Goal: Information Seeking & Learning: Learn about a topic

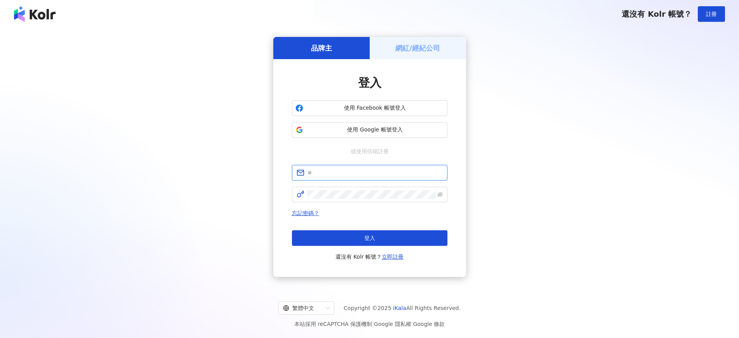
click at [351, 174] on input "text" at bounding box center [375, 172] width 135 height 9
type input "**********"
click at [440, 196] on icon "eye-invisible" at bounding box center [439, 194] width 5 height 5
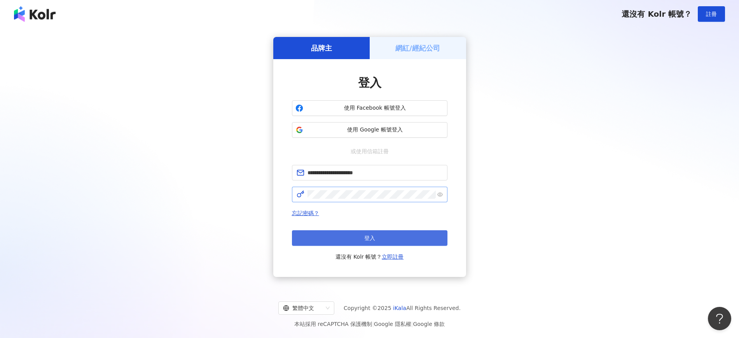
click at [375, 241] on button "登入" at bounding box center [370, 238] width 156 height 16
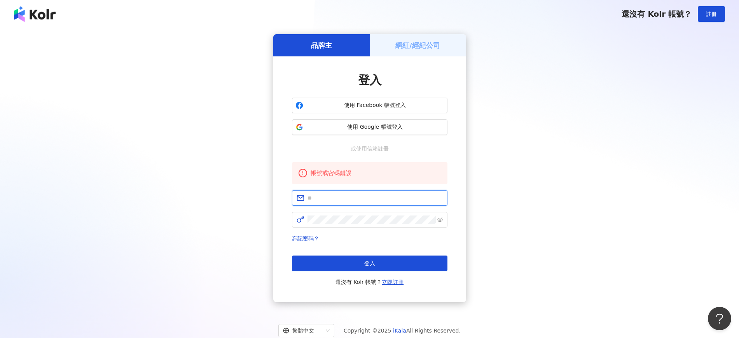
click at [348, 201] on input "text" at bounding box center [375, 198] width 135 height 9
type input "**********"
click at [441, 221] on icon "eye-invisible" at bounding box center [439, 219] width 5 height 5
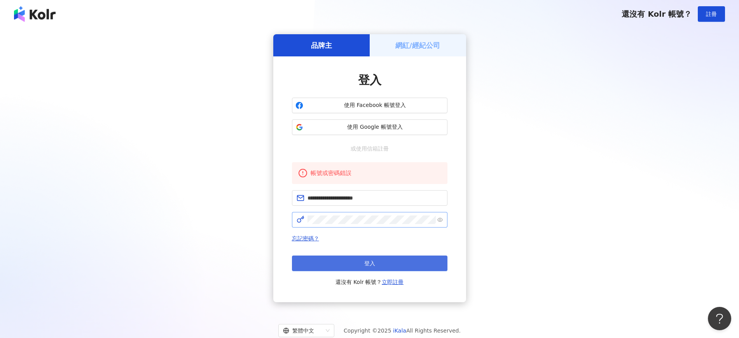
click at [384, 265] on button "登入" at bounding box center [370, 263] width 156 height 16
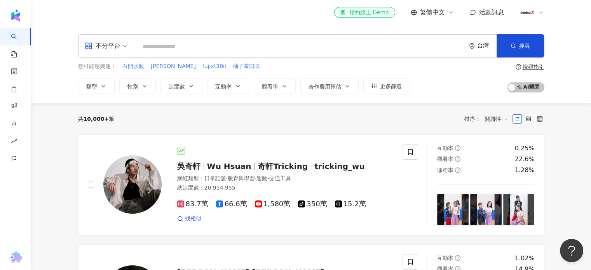
drag, startPoint x: 716, startPoint y: 3, endPoint x: 336, endPoint y: 118, distance: 397.1
click at [339, 118] on div "共 10,000+ 筆 排序： 關聯性" at bounding box center [311, 119] width 467 height 12
click at [176, 48] on input "search" at bounding box center [300, 46] width 324 height 15
click at [157, 18] on div "el-icon-cs 預約線上 Demo 繁體中文 活動訊息" at bounding box center [311, 12] width 467 height 25
click at [160, 17] on div "el-icon-cs 預約線上 Demo 繁體中文 活動訊息" at bounding box center [311, 12] width 467 height 25
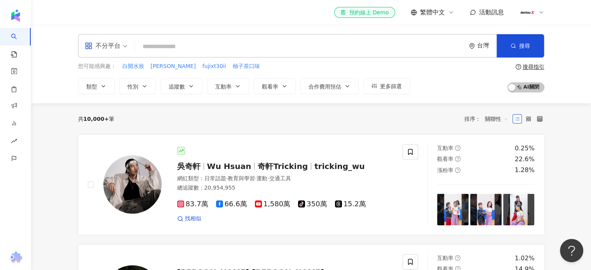
click at [156, 43] on input "search" at bounding box center [300, 46] width 324 height 15
paste input "***"
type input "***"
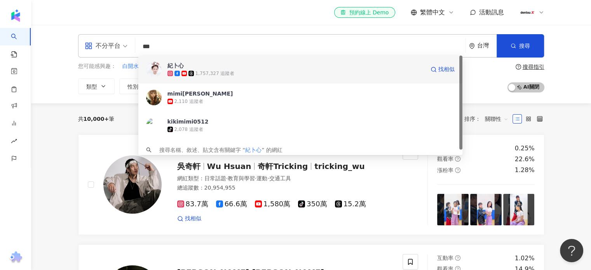
click at [173, 66] on div "紀卜心" at bounding box center [176, 66] width 16 height 8
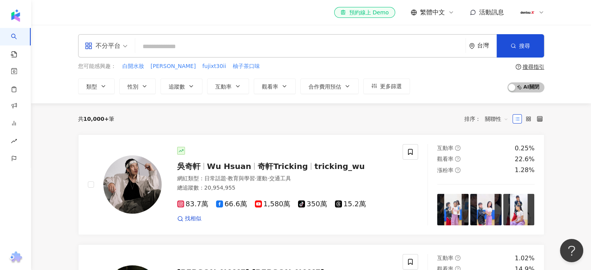
paste input "***"
type input "***"
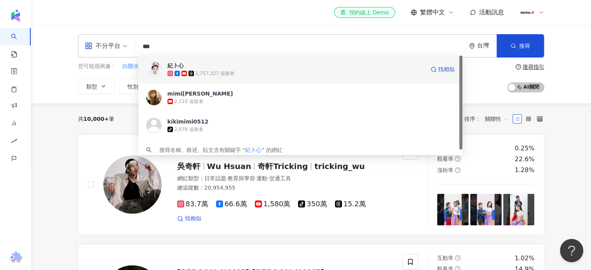
click at [177, 65] on div "紀卜心" at bounding box center [176, 66] width 16 height 8
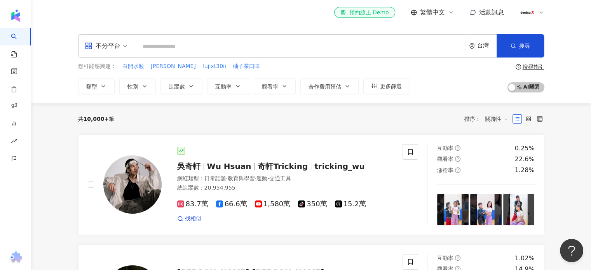
paste input "***"
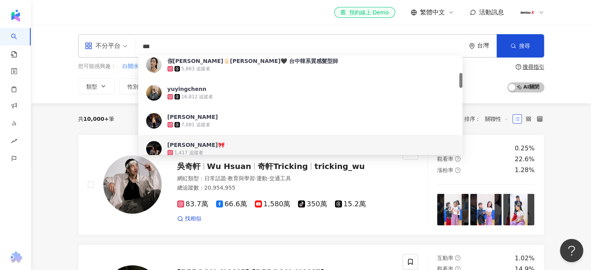
scroll to position [156, 0]
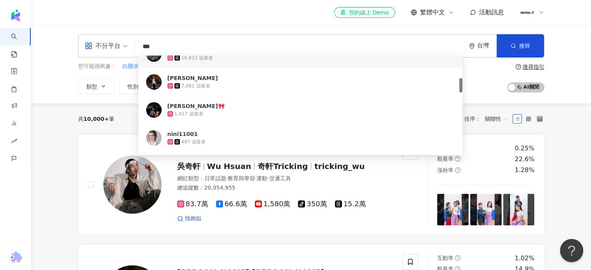
drag, startPoint x: 158, startPoint y: 42, endPoint x: 122, endPoint y: 44, distance: 36.2
click at [122, 43] on div "不分平台 *** 台灣 搜尋 6a615a20-ffa7-4b25-b957-acedfb4c9b1f cb8ed7f7-562a-4050-bcfa-c9f…" at bounding box center [311, 45] width 467 height 23
paste input "**********"
type input "**********"
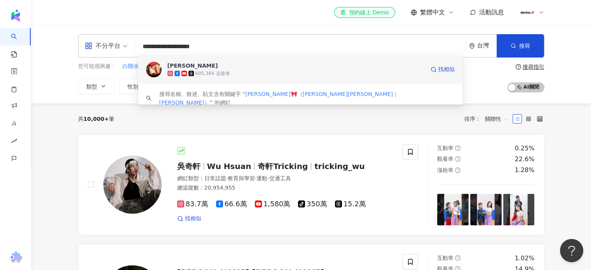
click at [178, 63] on div "[PERSON_NAME]" at bounding box center [193, 66] width 51 height 8
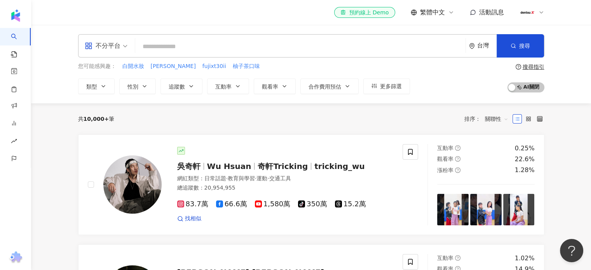
paste input "*********"
type input "*********"
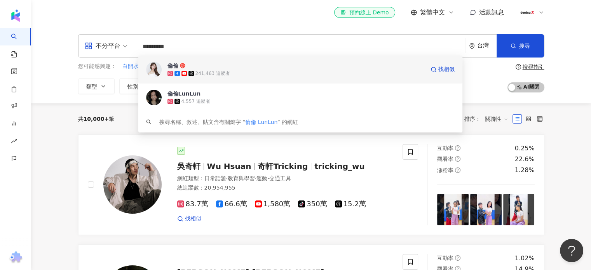
click at [173, 61] on div "倫倫 241,463 追蹤者 找相似" at bounding box center [300, 70] width 325 height 28
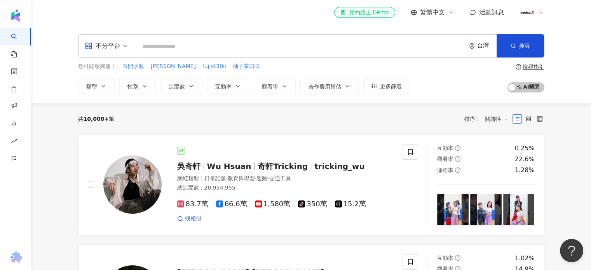
paste input "**"
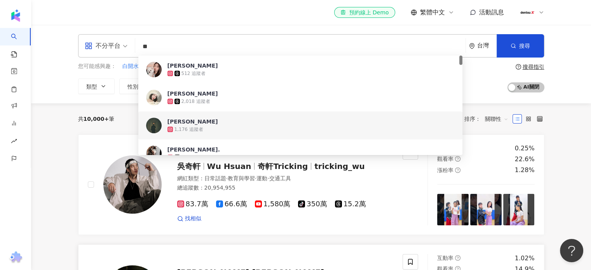
type input "**"
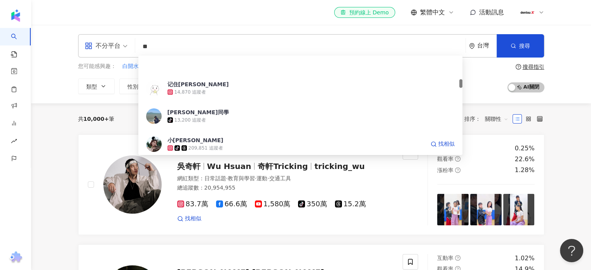
scroll to position [272, 0]
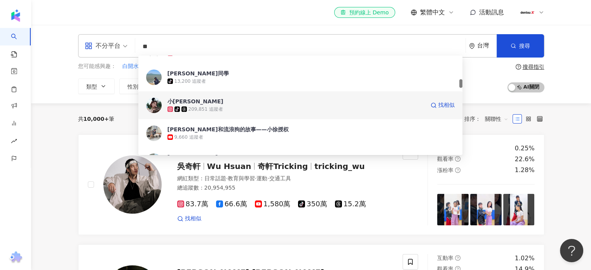
click at [181, 104] on div "小徐🌱" at bounding box center [196, 102] width 56 height 8
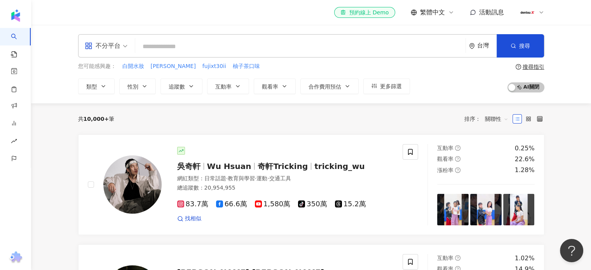
paste input "**********"
type input "**********"
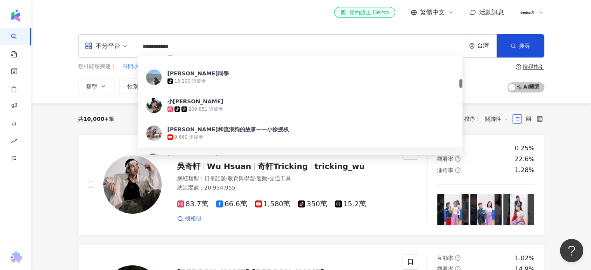
scroll to position [0, 0]
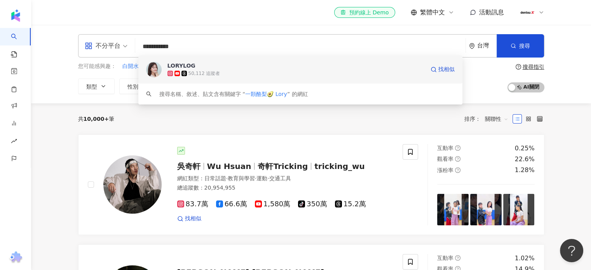
click at [178, 63] on div "LORYLOG" at bounding box center [182, 66] width 28 height 8
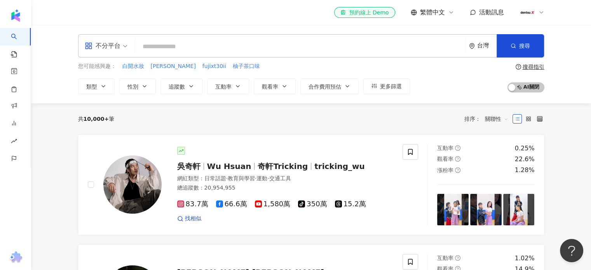
paste input "*******"
type input "*******"
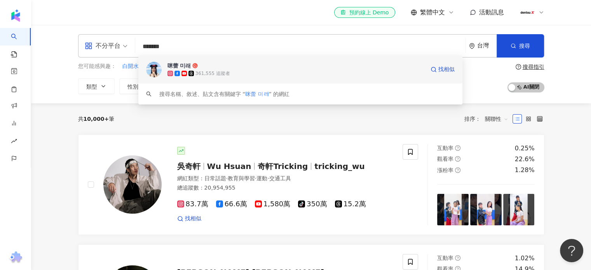
click at [177, 65] on div "咪蕾 미래" at bounding box center [180, 66] width 24 height 8
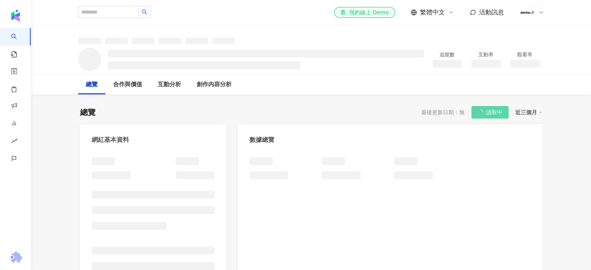
click at [436, 243] on div at bounding box center [390, 234] width 304 height 169
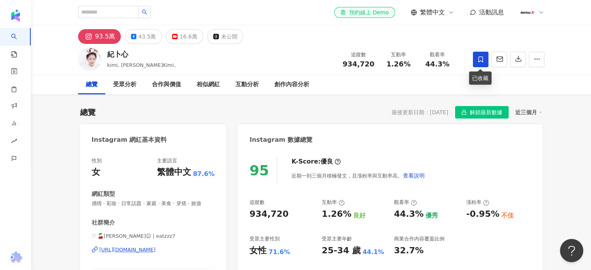
click at [482, 59] on icon at bounding box center [481, 59] width 5 height 6
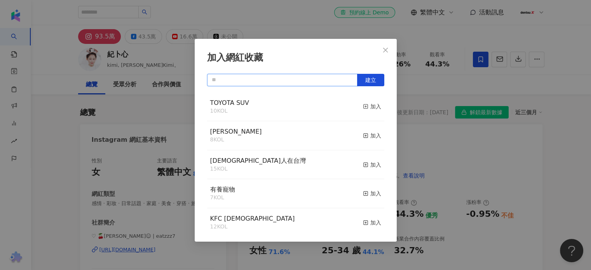
click at [243, 83] on input "text" at bounding box center [282, 80] width 150 height 12
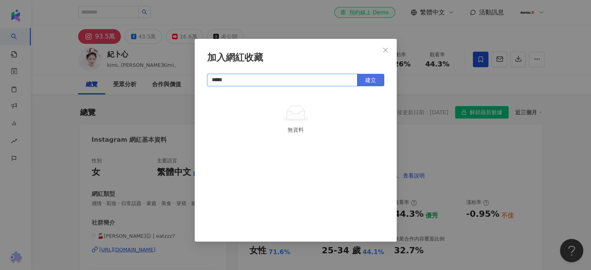
click at [369, 79] on span "建立" at bounding box center [370, 80] width 11 height 6
type input "*****"
click at [384, 49] on icon "close" at bounding box center [386, 50] width 6 height 6
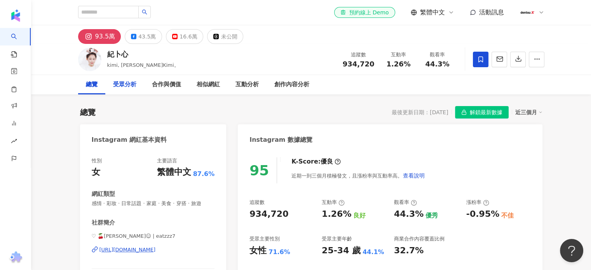
click at [131, 87] on div "受眾分析" at bounding box center [124, 84] width 23 height 9
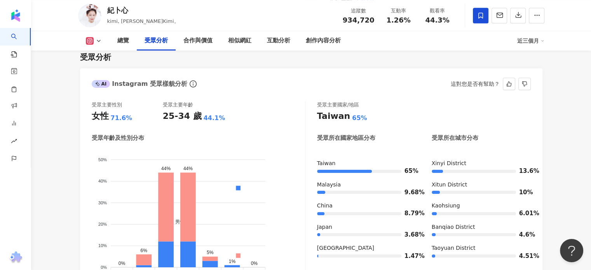
scroll to position [698, 0]
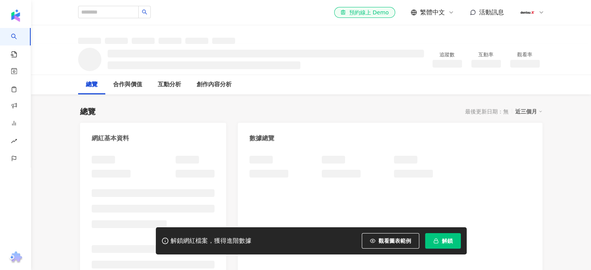
click at [445, 243] on span "解鎖" at bounding box center [447, 241] width 11 height 6
click at [443, 241] on span "解鎖" at bounding box center [447, 241] width 11 height 6
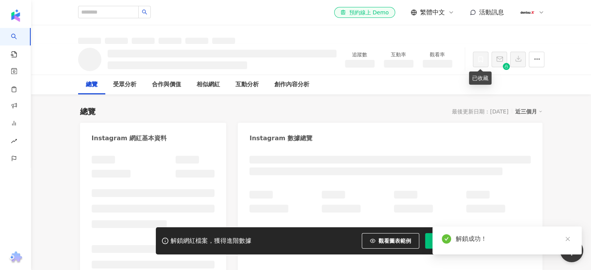
click at [482, 63] on span at bounding box center [481, 60] width 16 height 16
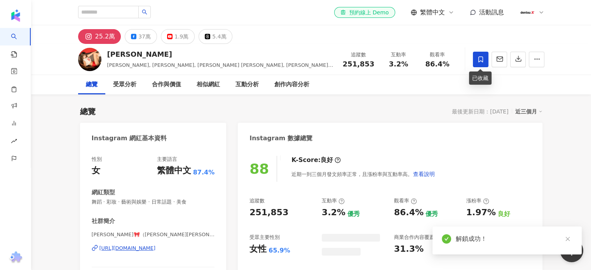
click at [480, 57] on icon at bounding box center [480, 59] width 7 height 7
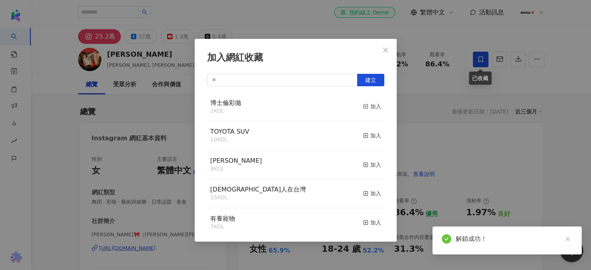
click at [282, 110] on div "博士倫彩拋 1 KOL 加入" at bounding box center [295, 107] width 177 height 29
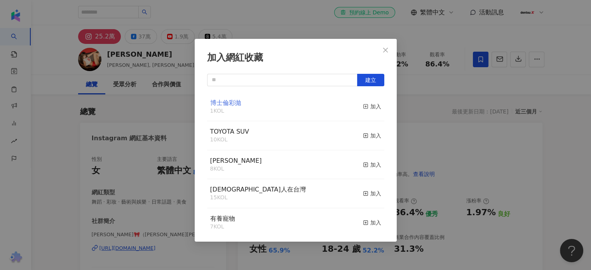
click at [225, 103] on span "博士倫彩拋" at bounding box center [225, 102] width 31 height 7
click at [363, 105] on icon "button" at bounding box center [365, 106] width 5 height 5
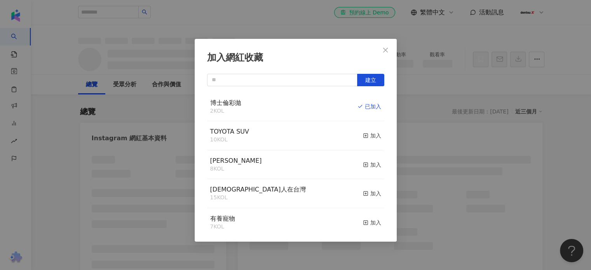
click at [386, 42] on button "Close" at bounding box center [386, 50] width 16 height 16
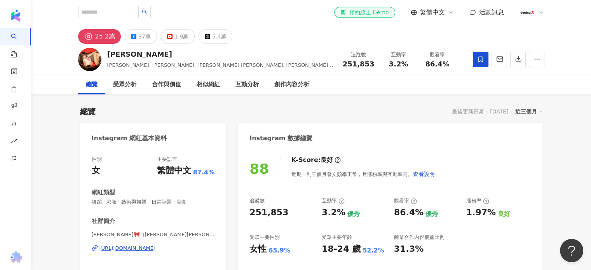
drag, startPoint x: 385, startPoint y: 51, endPoint x: 149, endPoint y: 3, distance: 240.4
click at [385, 51] on div "加入網紅收藏 建立 博士倫彩拋 2 KOL 已加入 TOYOTA SUV 10 KOL 加入 鄒宏偉 8 KOL 加入 日本人在台灣 15 KOL 加入 有養…" at bounding box center [295, 135] width 591 height 270
click at [124, 86] on div "受眾分析" at bounding box center [124, 84] width 23 height 9
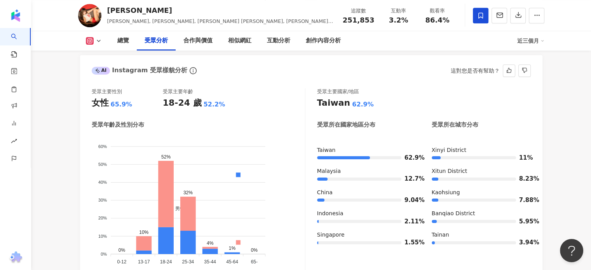
scroll to position [694, 0]
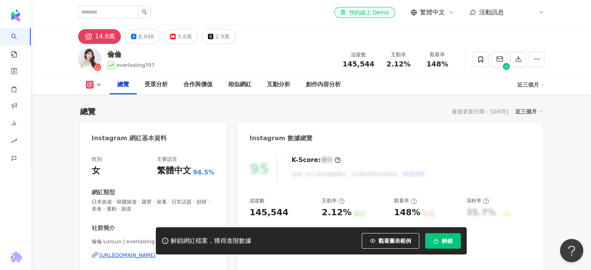
click at [437, 247] on button "解鎖" at bounding box center [443, 241] width 36 height 16
click at [477, 58] on icon at bounding box center [480, 59] width 7 height 7
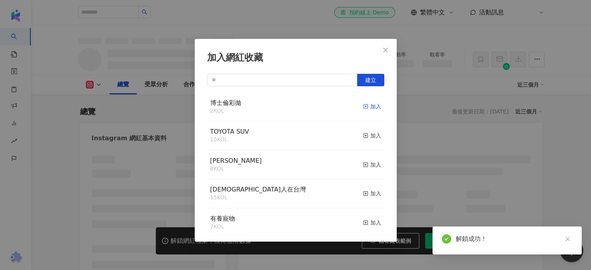
click at [363, 106] on icon "button" at bounding box center [365, 106] width 5 height 5
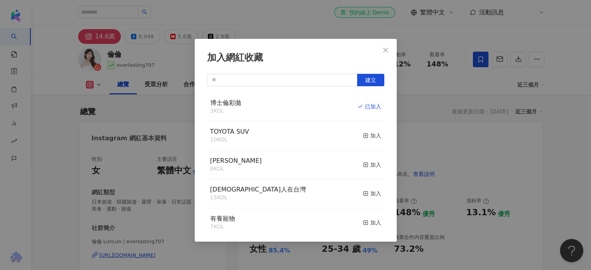
drag, startPoint x: 388, startPoint y: 48, endPoint x: 386, endPoint y: 65, distance: 16.8
click at [387, 48] on icon "close" at bounding box center [385, 49] width 5 height 5
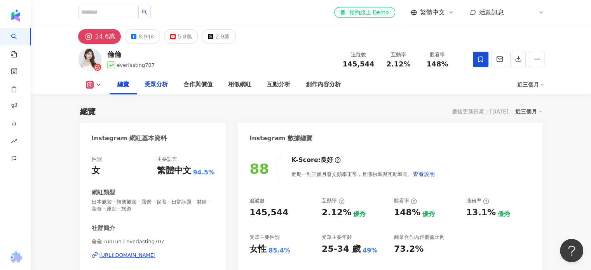
click at [156, 84] on div "受眾分析" at bounding box center [156, 84] width 23 height 9
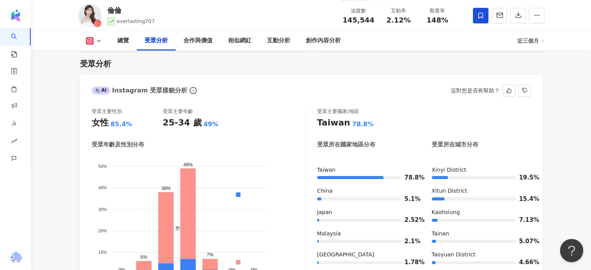
scroll to position [710, 0]
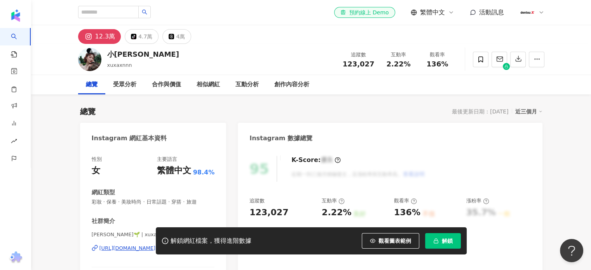
click at [443, 244] on button "解鎖" at bounding box center [443, 241] width 36 height 16
click at [476, 58] on span at bounding box center [481, 60] width 16 height 16
click at [479, 58] on div "加入網紅收藏 建立 博士倫彩拋 3 KOL 加入 TOYOTA SUV 10 KOL 加入 鄒宏偉 8 KOL 加入 日本人在台灣 15 KOL 加入 有養寵…" at bounding box center [295, 135] width 591 height 270
click at [370, 106] on div "加入網紅收藏 建立 博士倫彩拋 3 KOL 加入 TOYOTA SUV 10 KOL 加入 鄒宏偉 8 KOL 加入 日本人在台灣 15 KOL 加入 有養寵…" at bounding box center [295, 135] width 591 height 270
click at [481, 56] on icon at bounding box center [480, 59] width 7 height 7
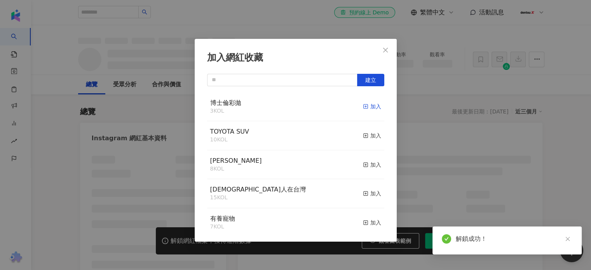
click at [367, 109] on div "加入" at bounding box center [372, 106] width 18 height 9
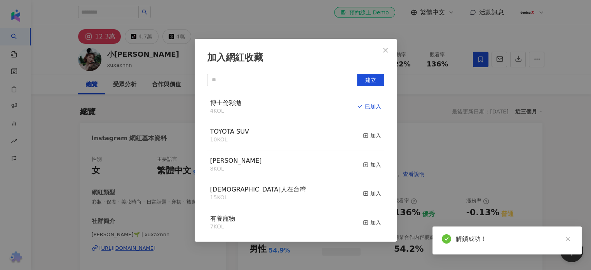
drag, startPoint x: 507, startPoint y: 66, endPoint x: 386, endPoint y: 46, distance: 122.1
click at [491, 82] on div "加入網紅收藏 建立 博士倫彩拋 4 KOL 已加入 TOYOTA SUV 10 KOL 加入 鄒宏偉 8 KOL 加入 日本人在台灣 15 KOL 加入 有養…" at bounding box center [295, 135] width 591 height 270
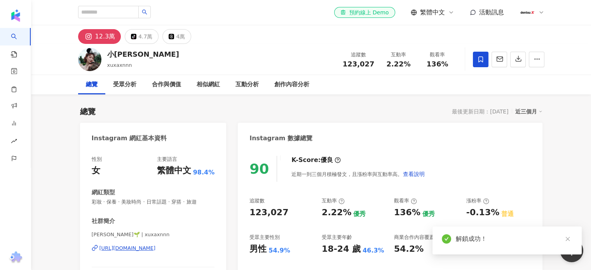
click at [388, 51] on div "加入網紅收藏 建立 博士倫彩拋 4 KOL 已加入 TOYOTA SUV 10 KOL 加入 鄒宏偉 8 KOL 加入 日本人在台灣 15 KOL 加入 有養…" at bounding box center [295, 135] width 591 height 270
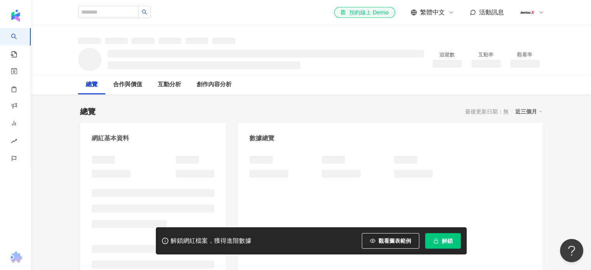
click at [444, 243] on span "解鎖" at bounding box center [447, 241] width 11 height 6
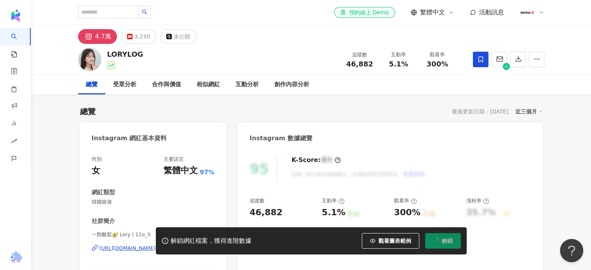
click at [481, 60] on icon at bounding box center [480, 59] width 7 height 7
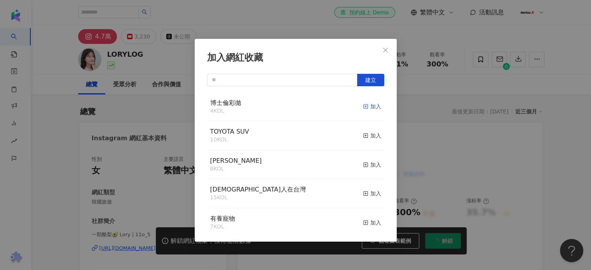
click at [367, 105] on div "加入" at bounding box center [372, 106] width 18 height 9
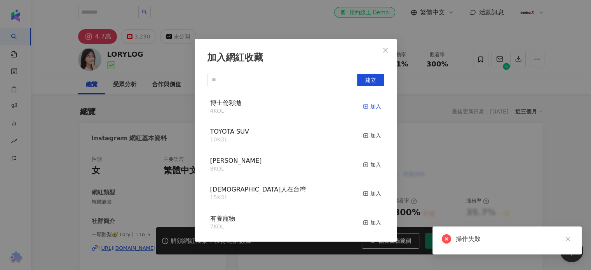
click at [363, 107] on icon "button" at bounding box center [365, 106] width 5 height 5
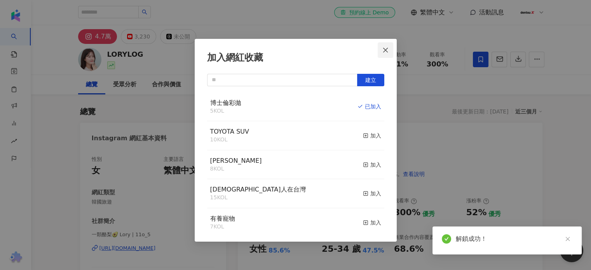
click at [388, 50] on icon "close" at bounding box center [386, 50] width 6 height 6
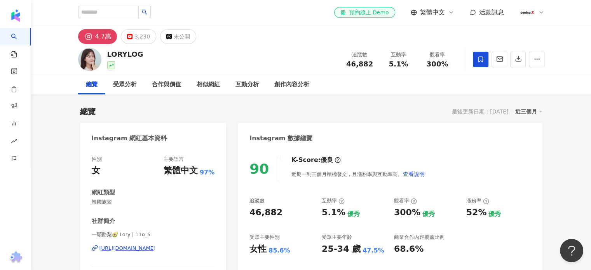
scroll to position [39, 0]
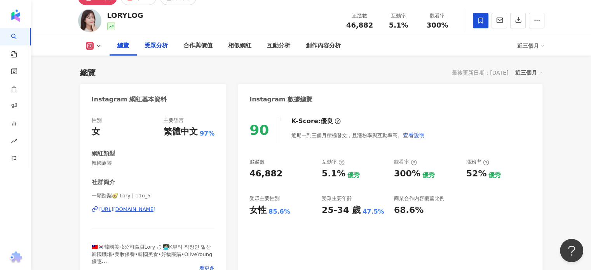
click at [157, 46] on div "受眾分析" at bounding box center [156, 45] width 23 height 9
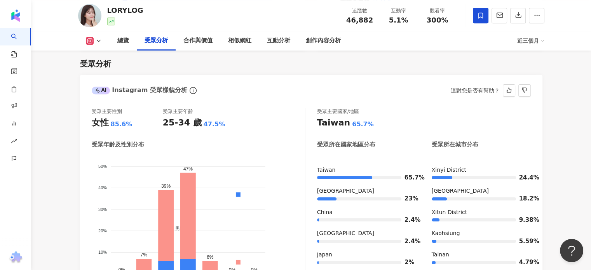
scroll to position [742, 0]
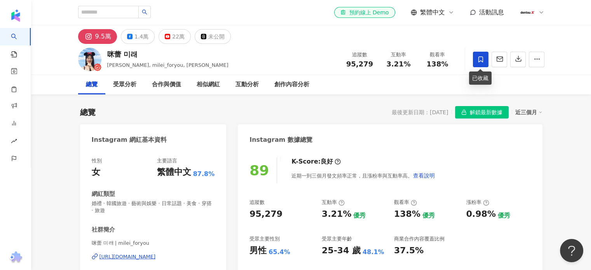
click at [481, 58] on icon at bounding box center [480, 59] width 7 height 7
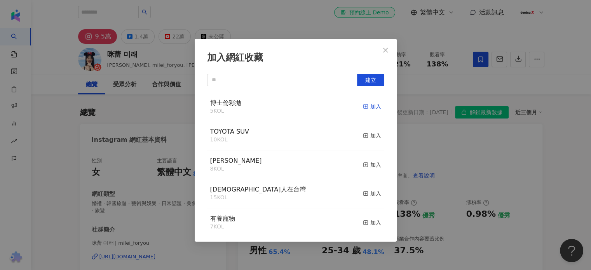
click at [369, 107] on div "加入" at bounding box center [372, 106] width 18 height 9
click at [227, 102] on span "博士倫彩拋" at bounding box center [225, 102] width 31 height 7
drag, startPoint x: 389, startPoint y: 49, endPoint x: 391, endPoint y: 55, distance: 6.8
click at [388, 50] on span "Close" at bounding box center [386, 50] width 16 height 6
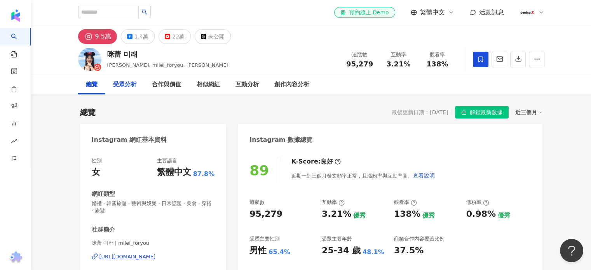
click at [123, 85] on div "受眾分析" at bounding box center [124, 84] width 23 height 9
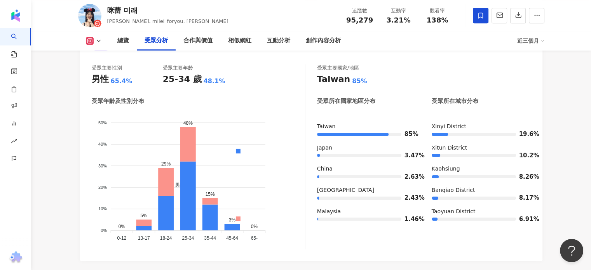
scroll to position [690, 0]
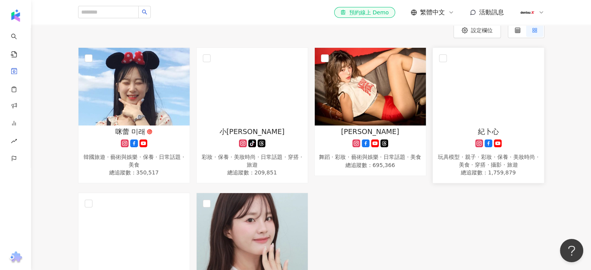
scroll to position [78, 0]
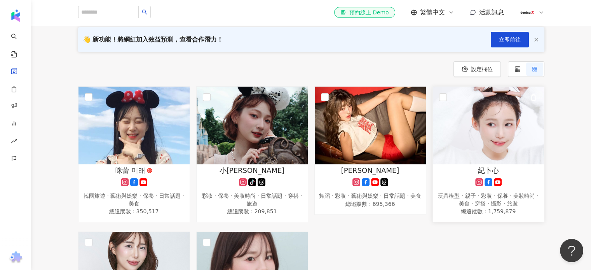
click at [504, 136] on img at bounding box center [488, 126] width 111 height 78
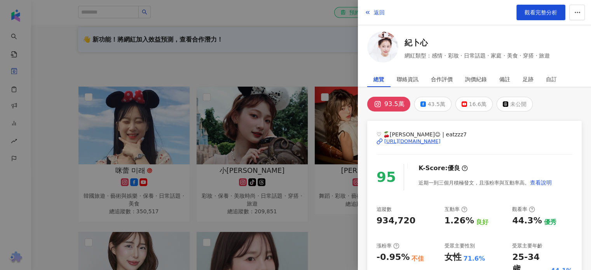
click at [300, 57] on div at bounding box center [295, 135] width 591 height 270
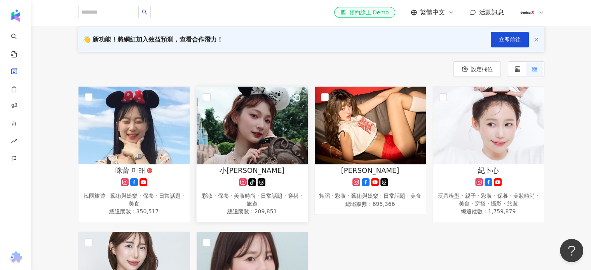
click at [257, 150] on img at bounding box center [252, 126] width 111 height 78
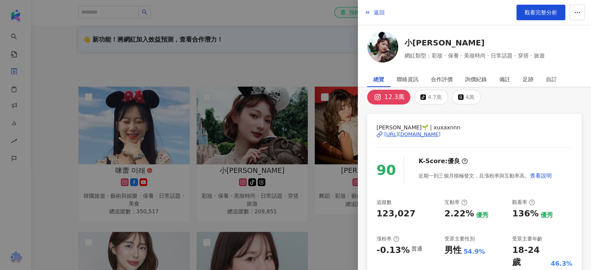
scroll to position [0, 0]
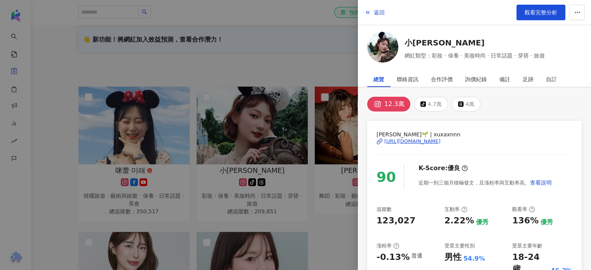
click at [289, 20] on div at bounding box center [295, 135] width 591 height 270
